Goal: Task Accomplishment & Management: Complete application form

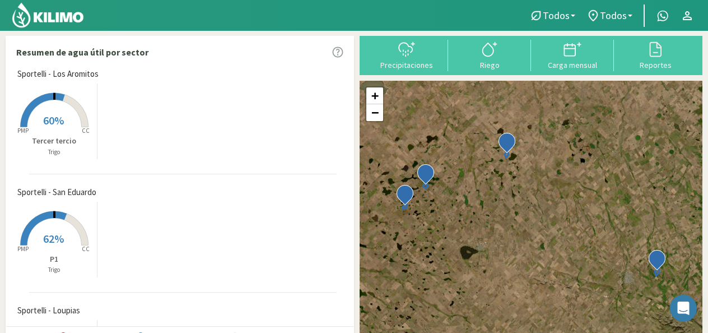
click at [53, 129] on rect at bounding box center [55, 129] width 90 height 90
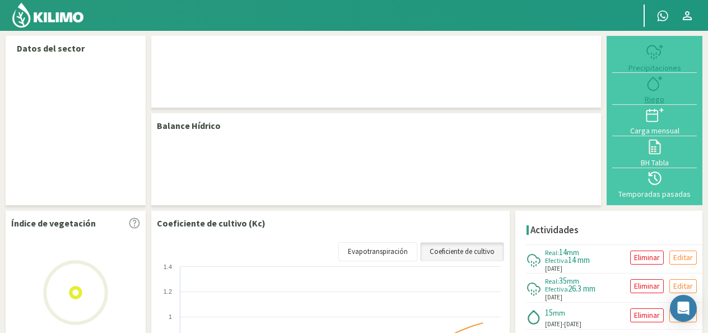
select select "1: Object"
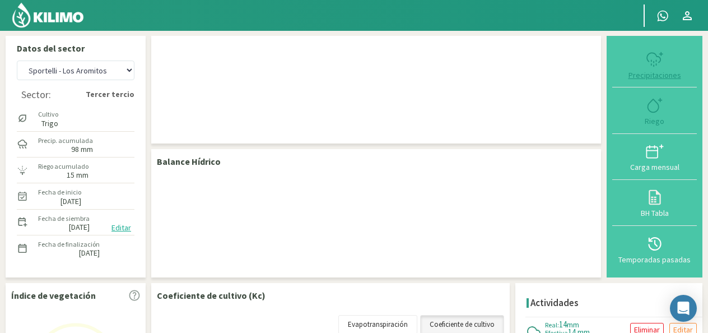
checkbox input "true"
type input "[DATE]"
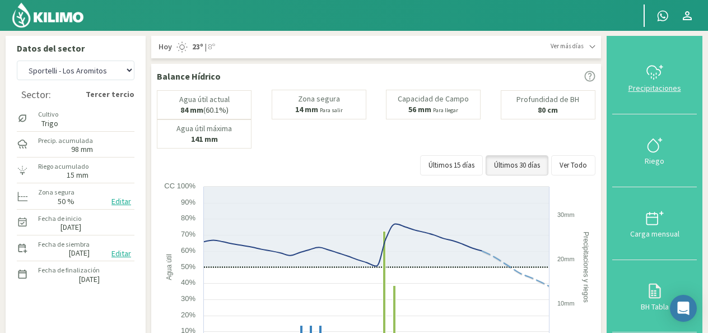
click at [653, 84] on div "Precipitaciones" at bounding box center [655, 88] width 78 height 8
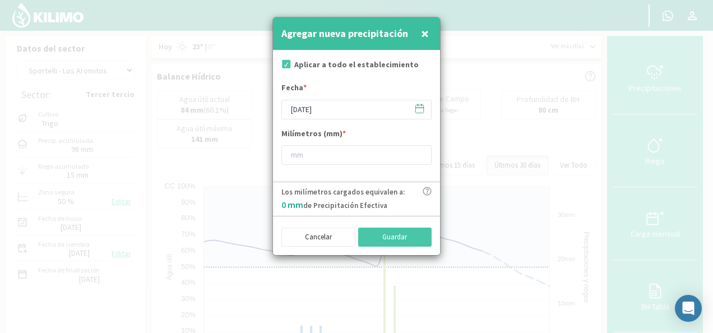
click at [420, 110] on icon at bounding box center [419, 108] width 11 height 11
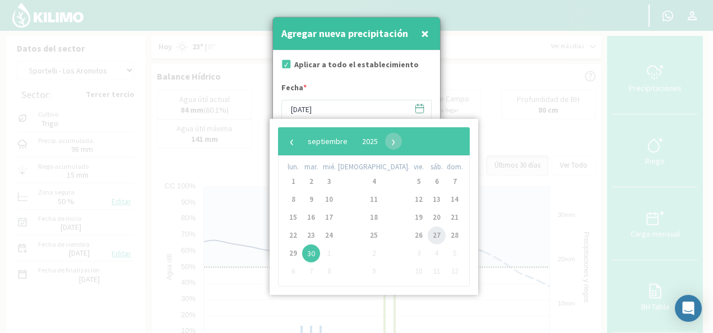
click at [428, 240] on span "27" at bounding box center [437, 235] width 18 height 18
type input "[DATE]"
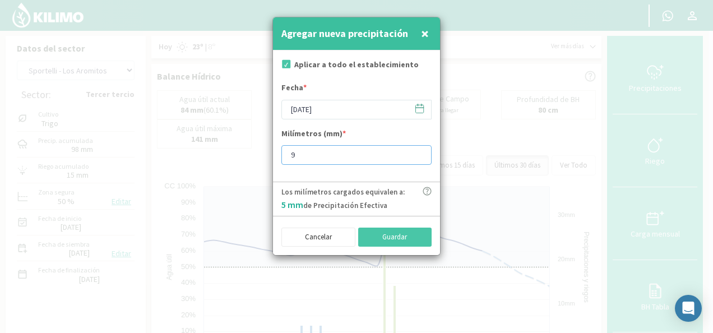
click at [418, 152] on input "9" at bounding box center [356, 155] width 150 height 20
click at [418, 152] on input "10" at bounding box center [356, 155] width 150 height 20
click at [418, 152] on input "18" at bounding box center [356, 155] width 150 height 20
click at [418, 152] on input "19" at bounding box center [356, 155] width 150 height 20
click at [418, 152] on input "20" at bounding box center [356, 155] width 150 height 20
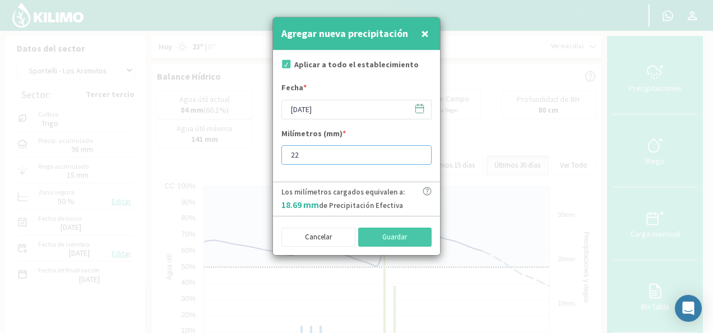
click at [418, 152] on input "22" at bounding box center [356, 155] width 150 height 20
click at [418, 152] on input "25" at bounding box center [356, 155] width 150 height 20
type input "24"
click at [369, 240] on button "Guardar" at bounding box center [395, 237] width 74 height 19
type input "[DATE]"
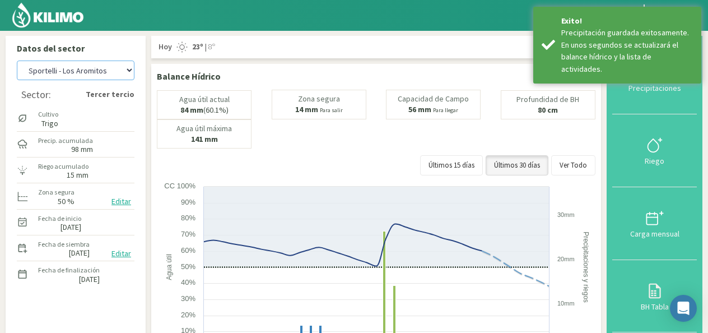
click at [127, 71] on select "Sportelli - El 111 Sportelli - Los Aromitos Sportelli - Loupias Sportelli - San…" at bounding box center [76, 71] width 118 height 20
click at [17, 61] on select "Sportelli - El 111 Sportelli - Los Aromitos Sportelli - Loupias Sportelli - San…" at bounding box center [76, 71] width 118 height 20
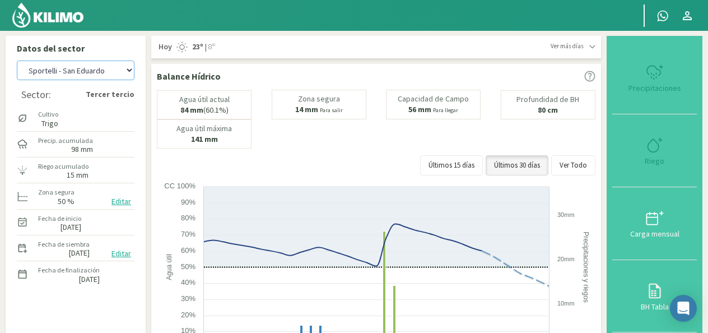
select select "7: Object"
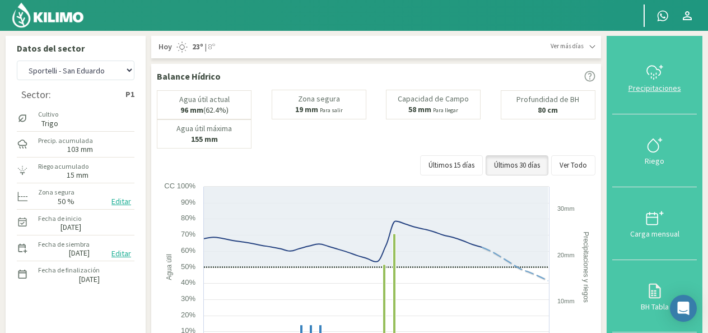
click at [663, 78] on icon at bounding box center [655, 72] width 18 height 18
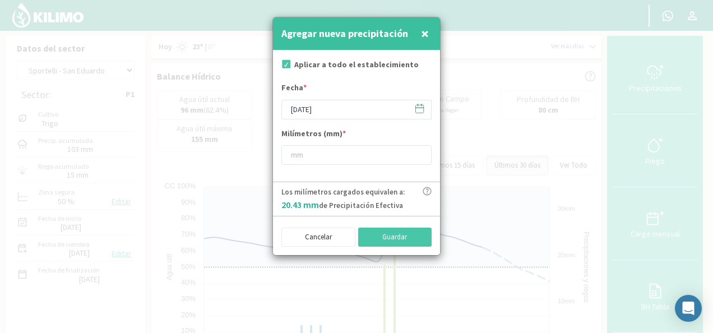
click at [416, 107] on icon at bounding box center [419, 108] width 11 height 11
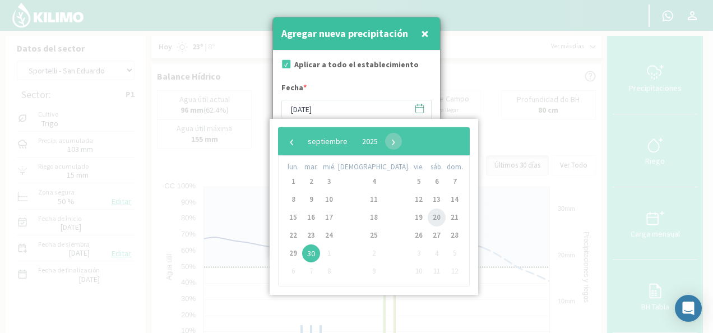
click at [428, 217] on span "20" at bounding box center [437, 218] width 18 height 18
type input "[DATE]"
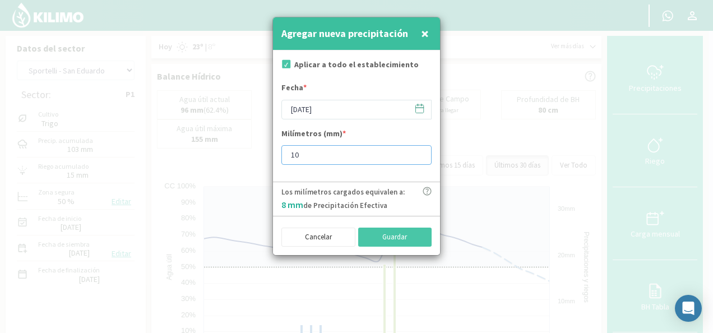
click at [417, 154] on input "10" at bounding box center [356, 155] width 150 height 20
click at [417, 154] on input "11" at bounding box center [356, 155] width 150 height 20
click at [417, 154] on input "12" at bounding box center [356, 155] width 150 height 20
click at [417, 154] on input "13" at bounding box center [356, 155] width 150 height 20
click at [417, 154] on input "14" at bounding box center [356, 155] width 150 height 20
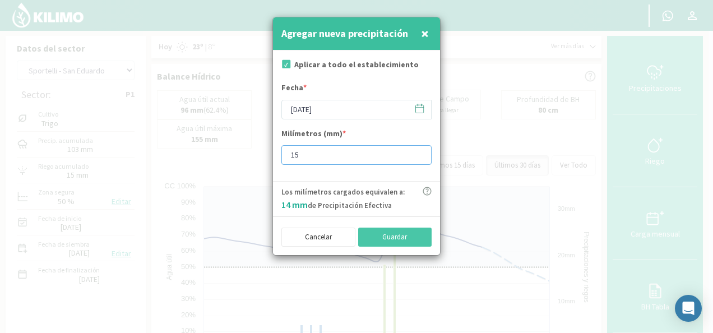
click at [417, 154] on input "15" at bounding box center [356, 155] width 150 height 20
click at [417, 154] on input "16" at bounding box center [356, 155] width 150 height 20
click at [417, 154] on input "17" at bounding box center [356, 155] width 150 height 20
click at [417, 154] on input "18" at bounding box center [356, 155] width 150 height 20
click at [417, 154] on input "22" at bounding box center [356, 155] width 150 height 20
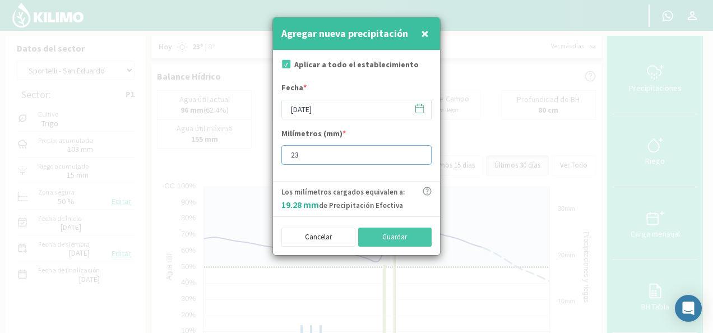
click at [417, 154] on input "23" at bounding box center [356, 155] width 150 height 20
click at [417, 154] on input "24" at bounding box center [356, 155] width 150 height 20
type input "25"
click at [417, 154] on input "25" at bounding box center [356, 155] width 150 height 20
click at [415, 230] on button "Guardar" at bounding box center [395, 237] width 74 height 19
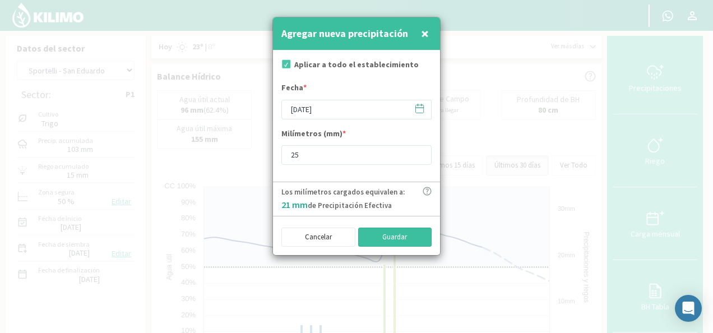
click at [417, 230] on button "Guardar" at bounding box center [395, 237] width 74 height 19
click at [418, 111] on icon at bounding box center [419, 108] width 11 height 11
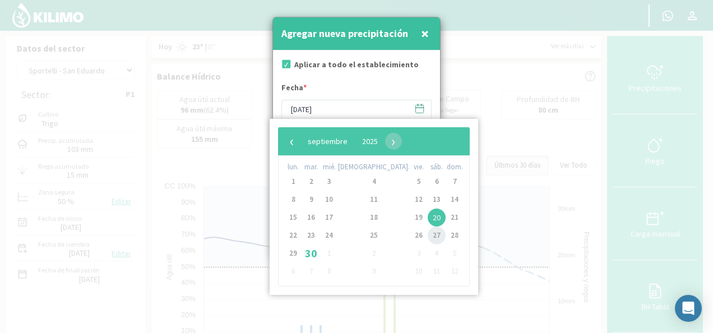
click at [428, 235] on span "27" at bounding box center [437, 235] width 18 height 18
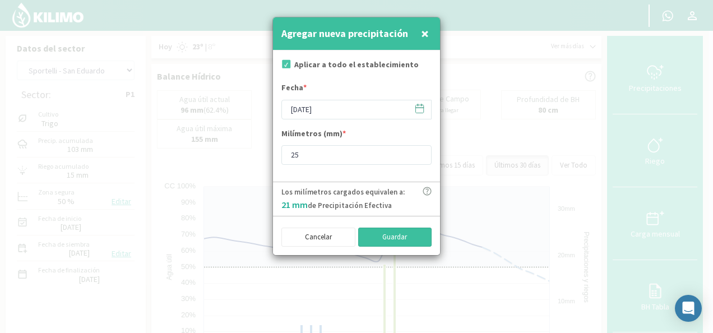
click at [404, 232] on button "Guardar" at bounding box center [395, 237] width 74 height 19
type input "[DATE]"
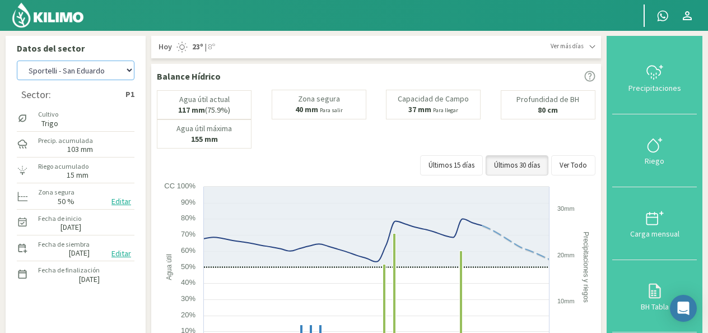
click at [127, 73] on select "Sportelli - El 111 Sportelli - Los Aromitos Sportelli - Loupias Sportelli - San…" at bounding box center [76, 71] width 118 height 20
click at [17, 61] on select "Sportelli - El 111 Sportelli - Los Aromitos Sportelli - Loupias Sportelli - San…" at bounding box center [76, 71] width 118 height 20
select select "10: Object"
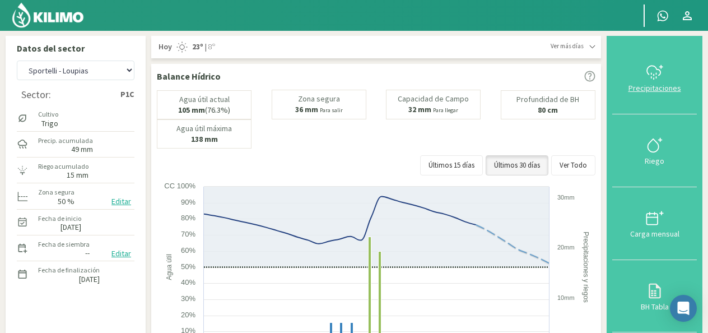
click at [650, 94] on button "Precipitaciones" at bounding box center [655, 77] width 85 height 73
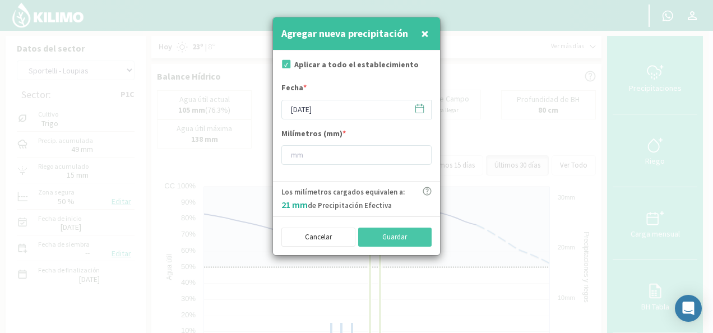
click at [424, 108] on icon at bounding box center [420, 108] width 8 height 0
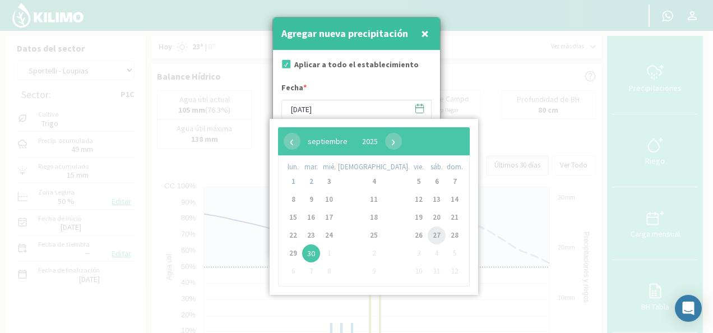
click at [428, 240] on span "27" at bounding box center [437, 235] width 18 height 18
type input "[DATE]"
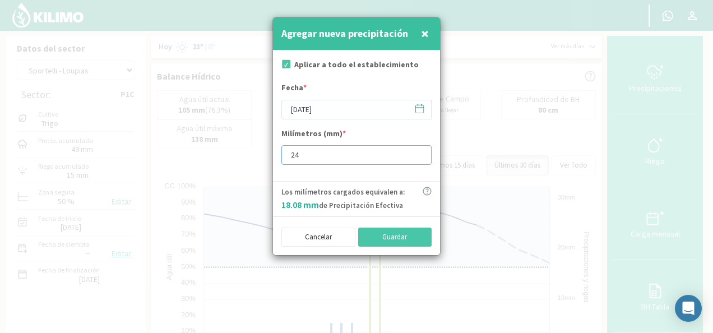
click at [419, 151] on input "24" at bounding box center [356, 155] width 150 height 20
click at [419, 151] on input "25" at bounding box center [356, 155] width 150 height 20
click at [419, 151] on input "26" at bounding box center [356, 155] width 150 height 20
type input "27"
click at [419, 151] on input "27" at bounding box center [356, 155] width 150 height 20
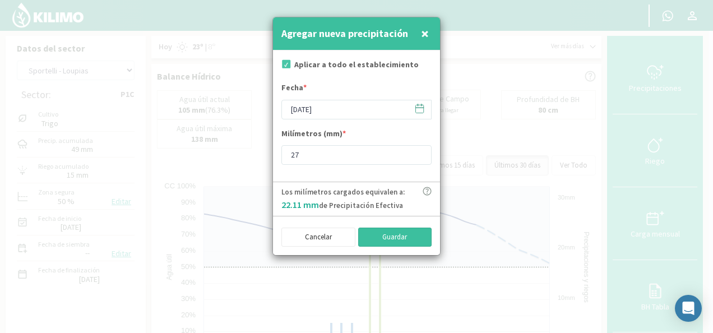
click at [415, 239] on button "Guardar" at bounding box center [395, 237] width 74 height 19
type input "[DATE]"
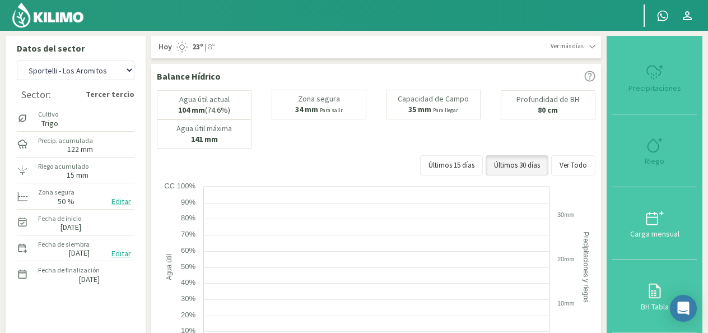
select select "9: Object"
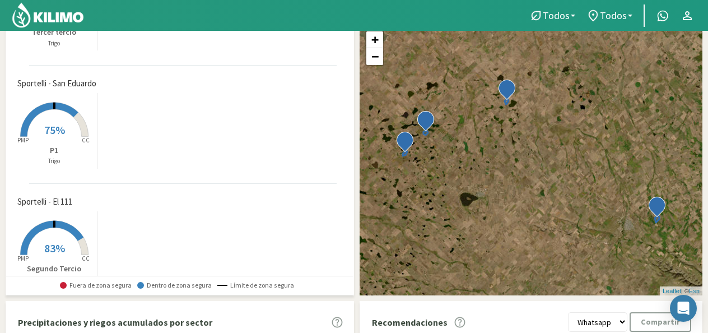
scroll to position [33, 0]
